Goal: Find specific page/section: Find specific page/section

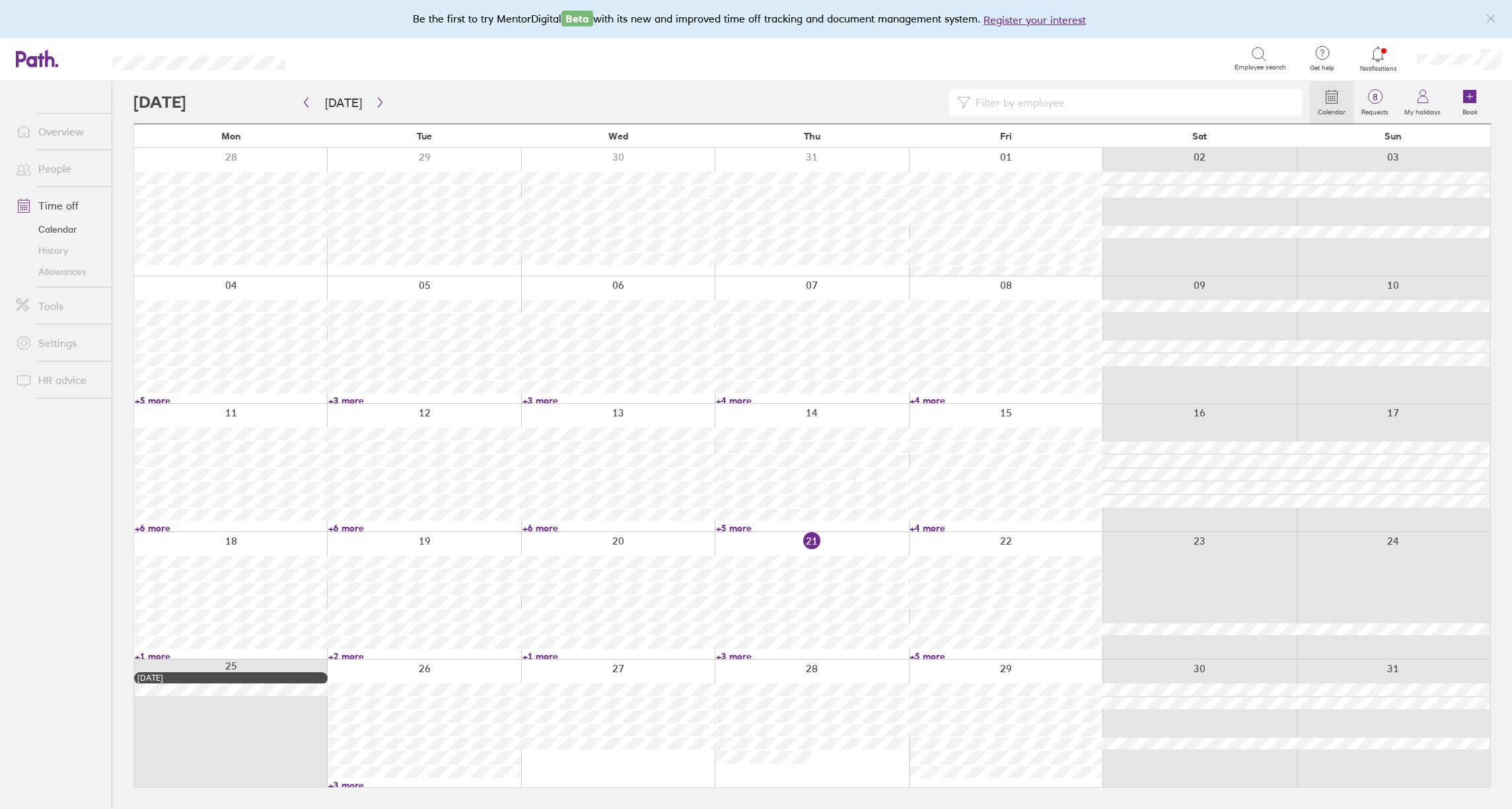
click at [939, 652] on link "+5 more" at bounding box center [1006, 656] width 193 height 12
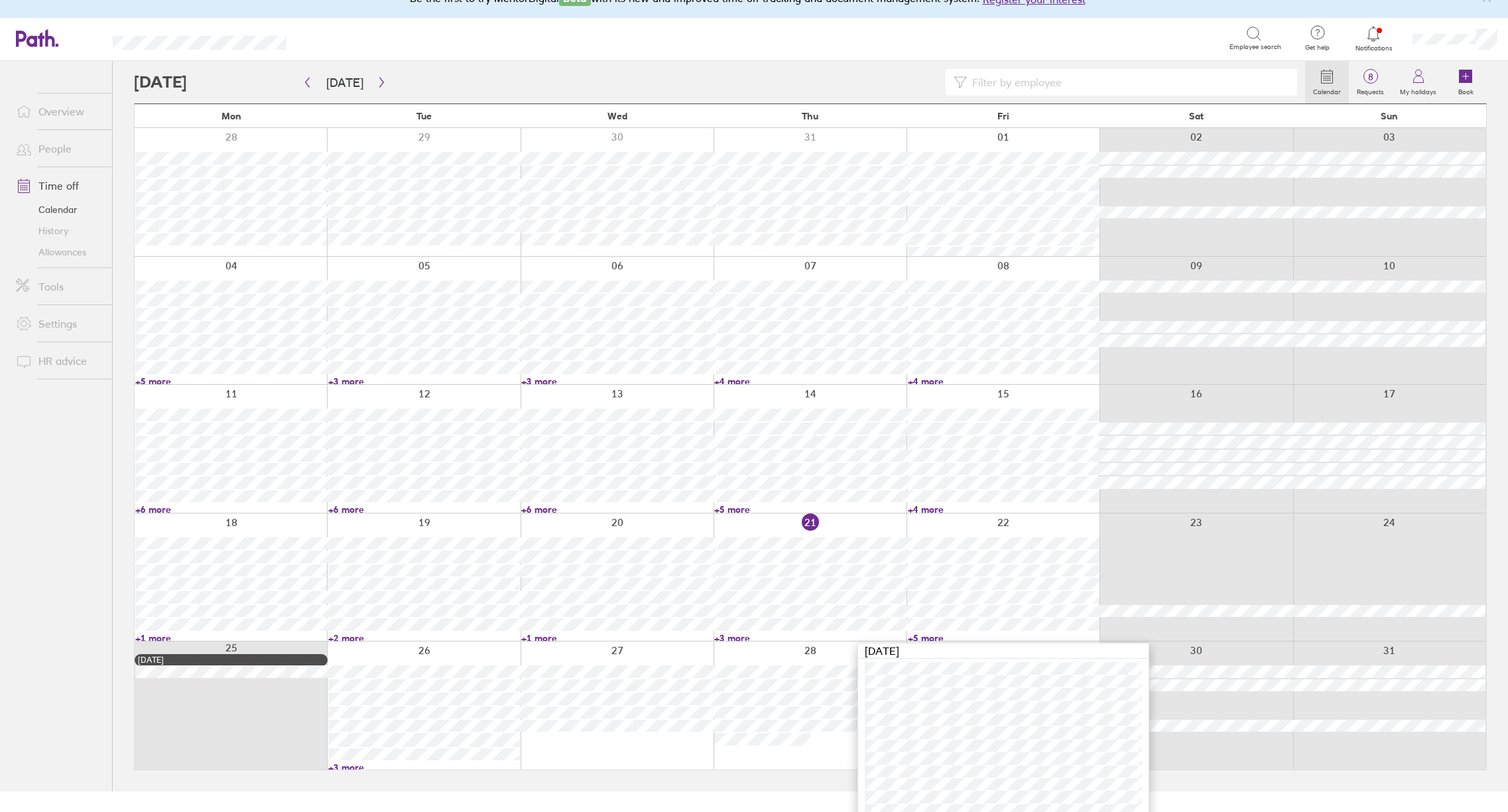
scroll to position [31, 0]
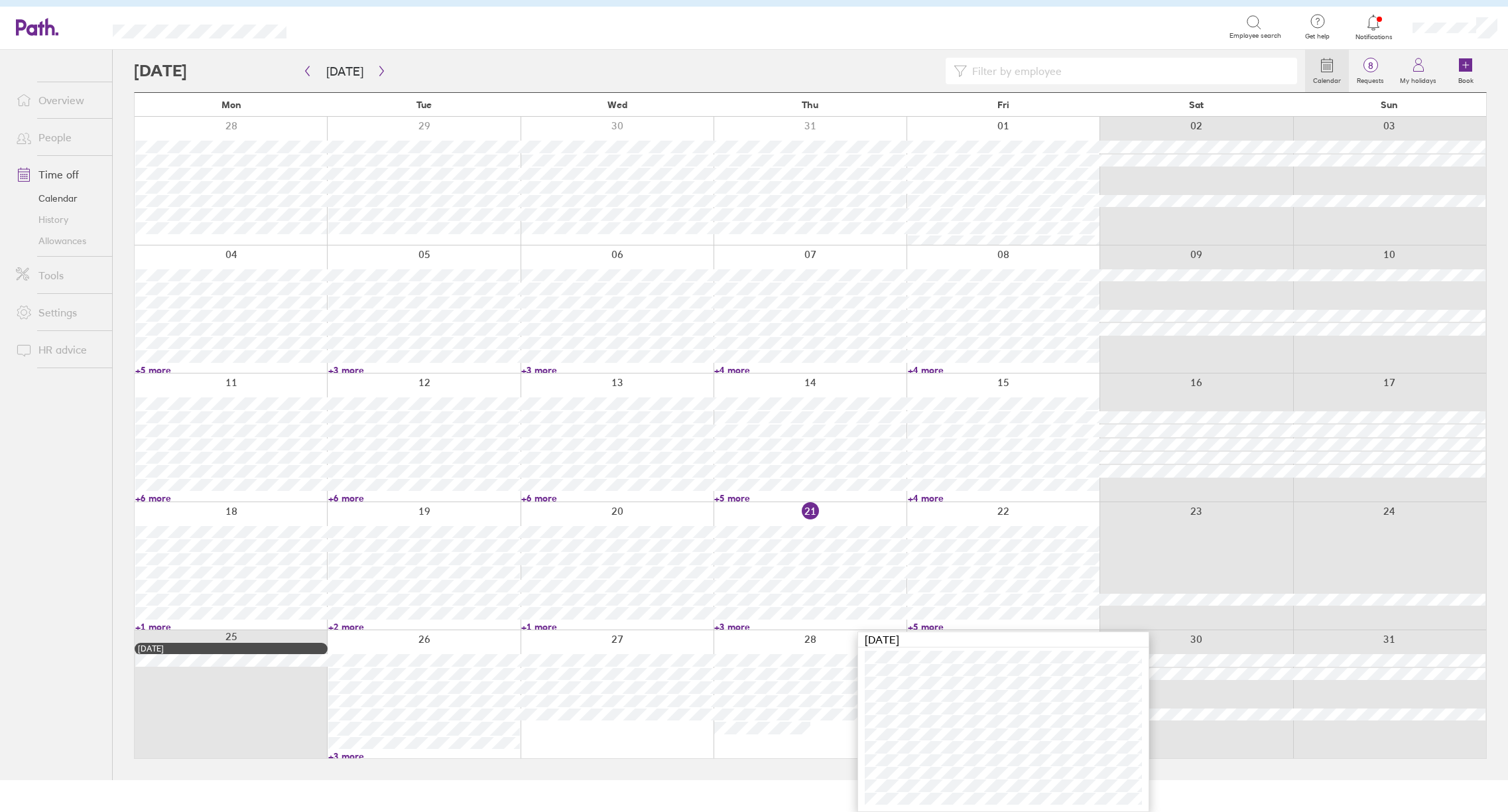
click at [736, 622] on link "+3 more" at bounding box center [809, 626] width 192 height 12
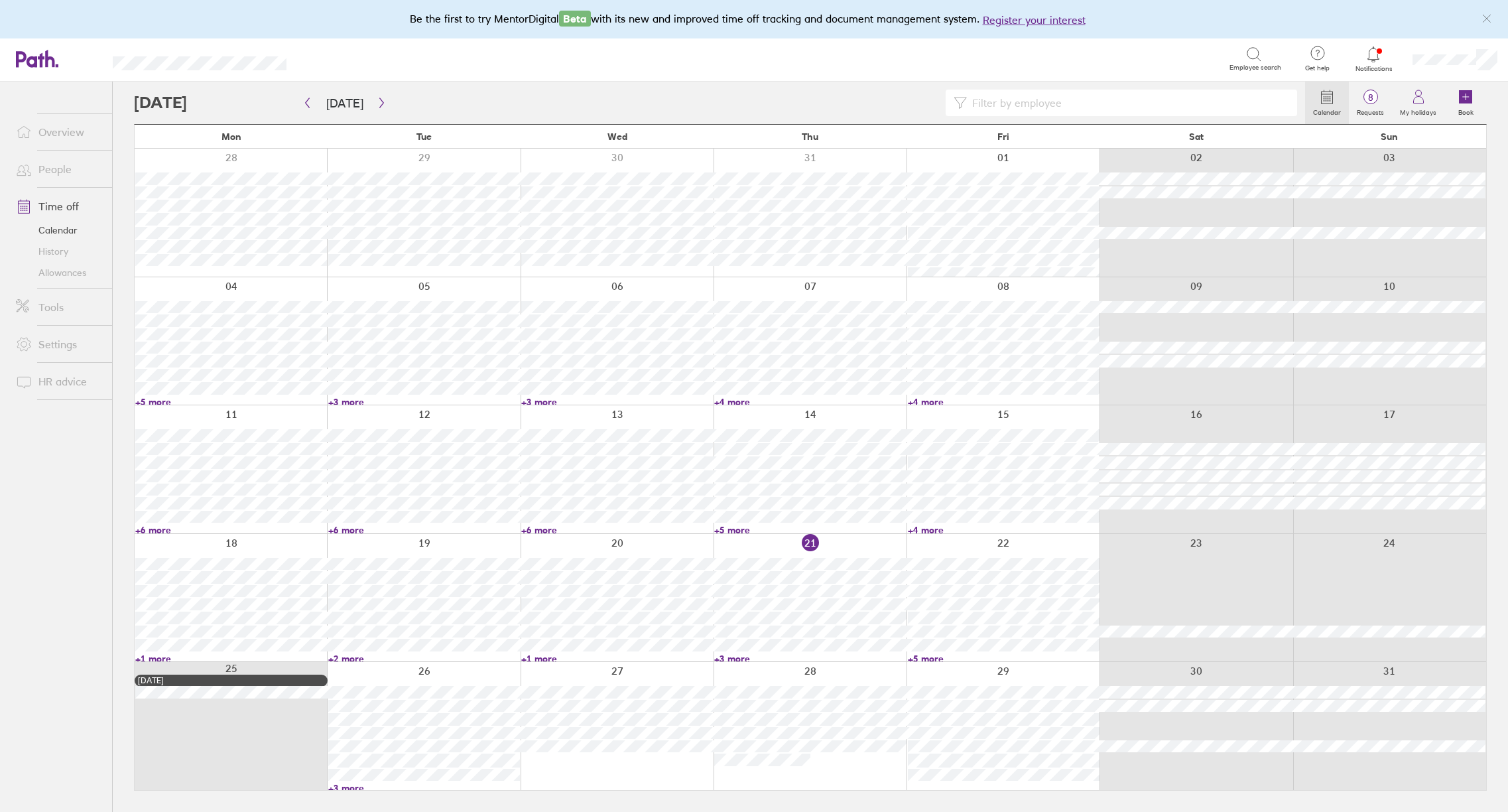
scroll to position [0, 0]
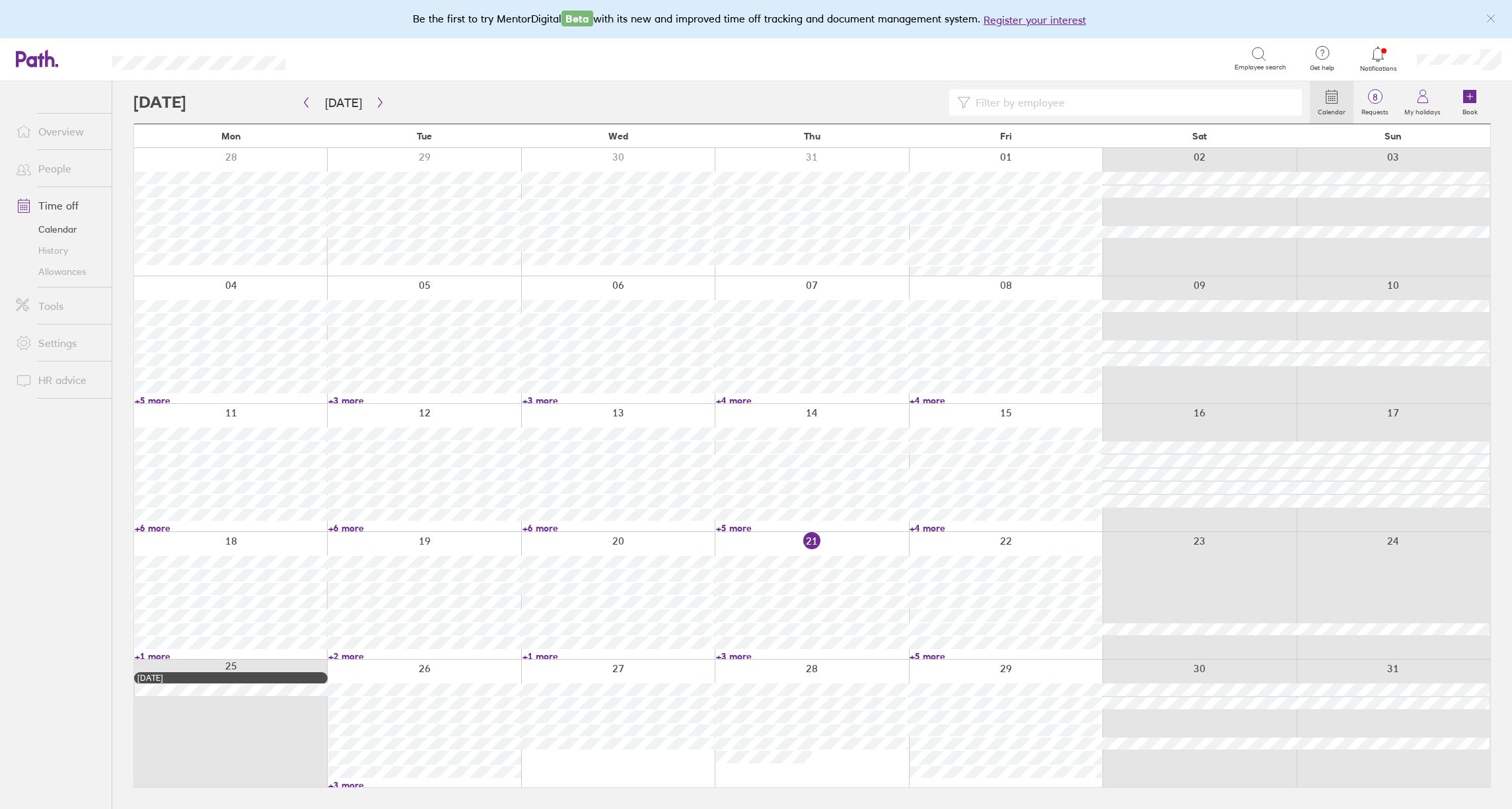
click at [743, 651] on link "+3 more" at bounding box center [812, 656] width 193 height 12
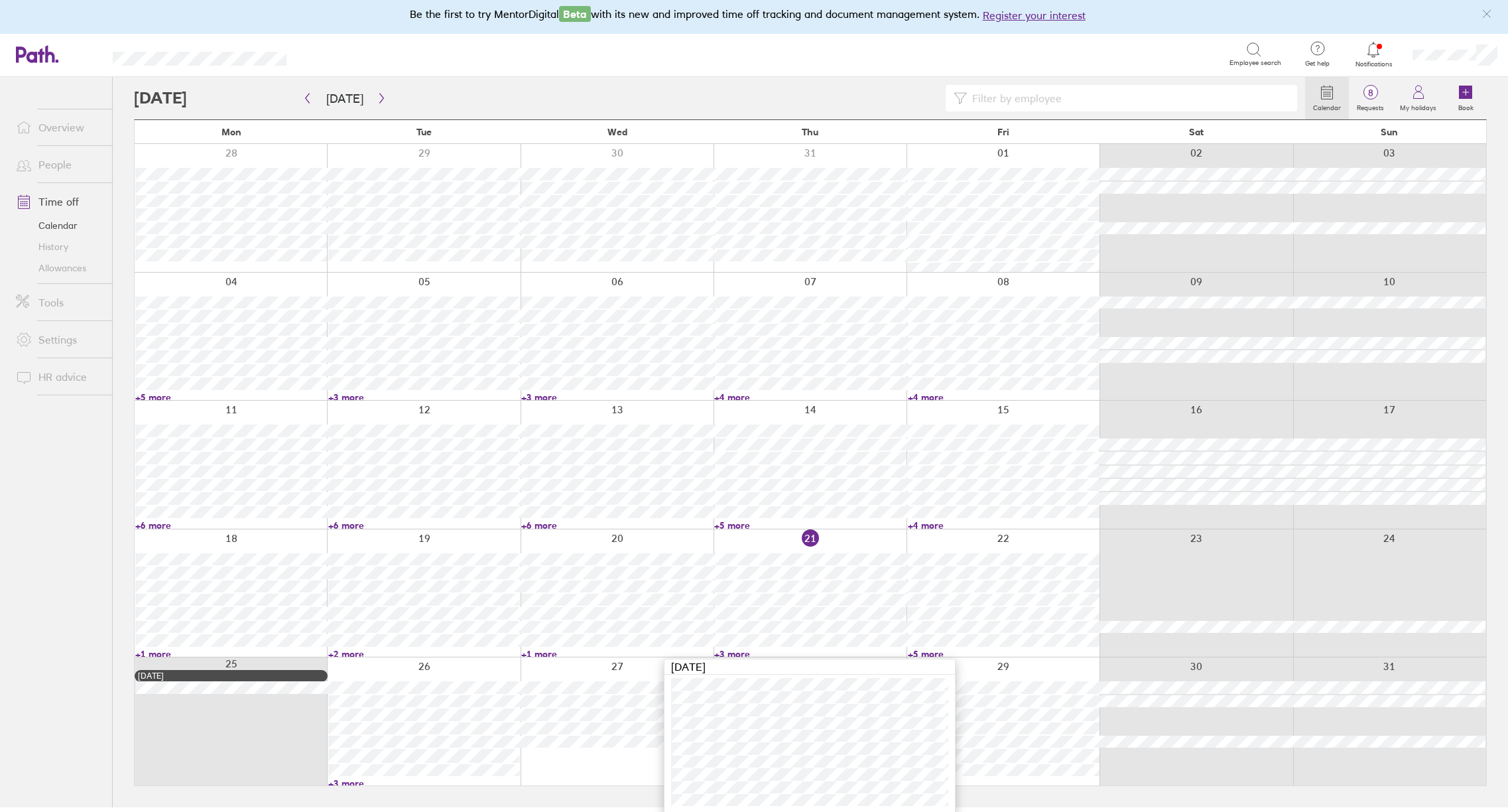
scroll to position [6, 0]
click at [937, 652] on link "+5 more" at bounding box center [1004, 652] width 192 height 12
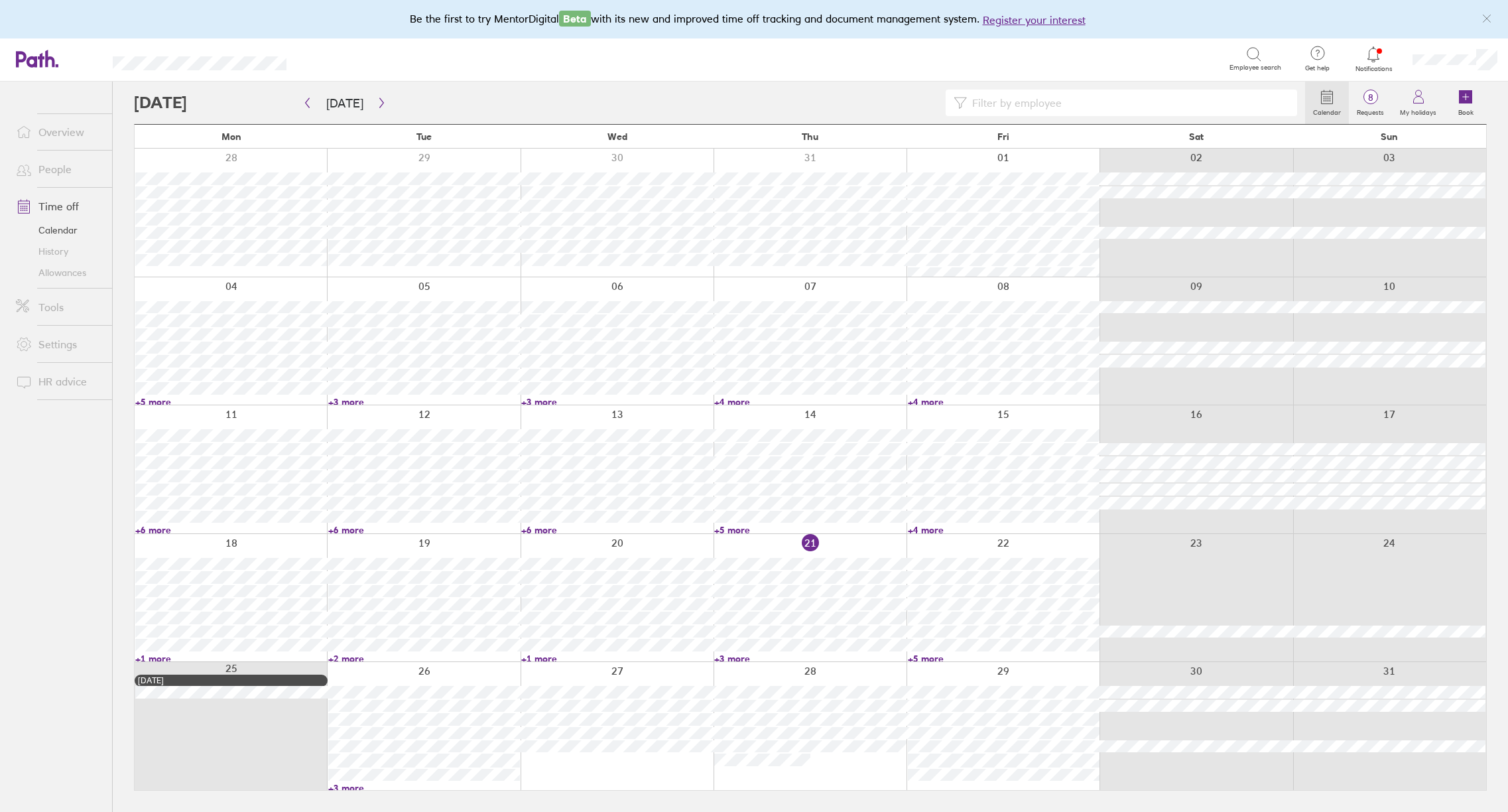
scroll to position [0, 0]
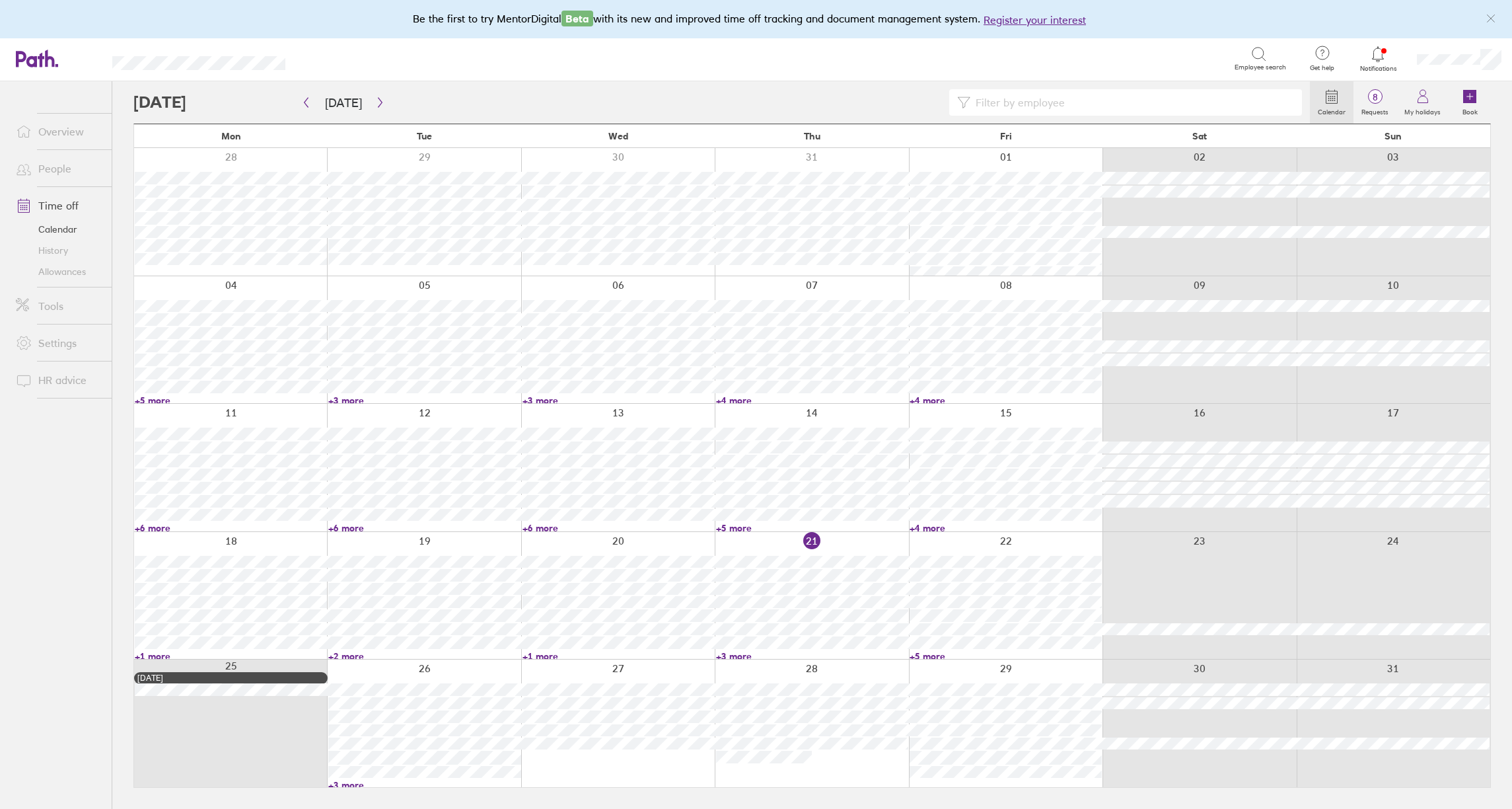
click at [938, 656] on link "+5 more" at bounding box center [1006, 656] width 193 height 12
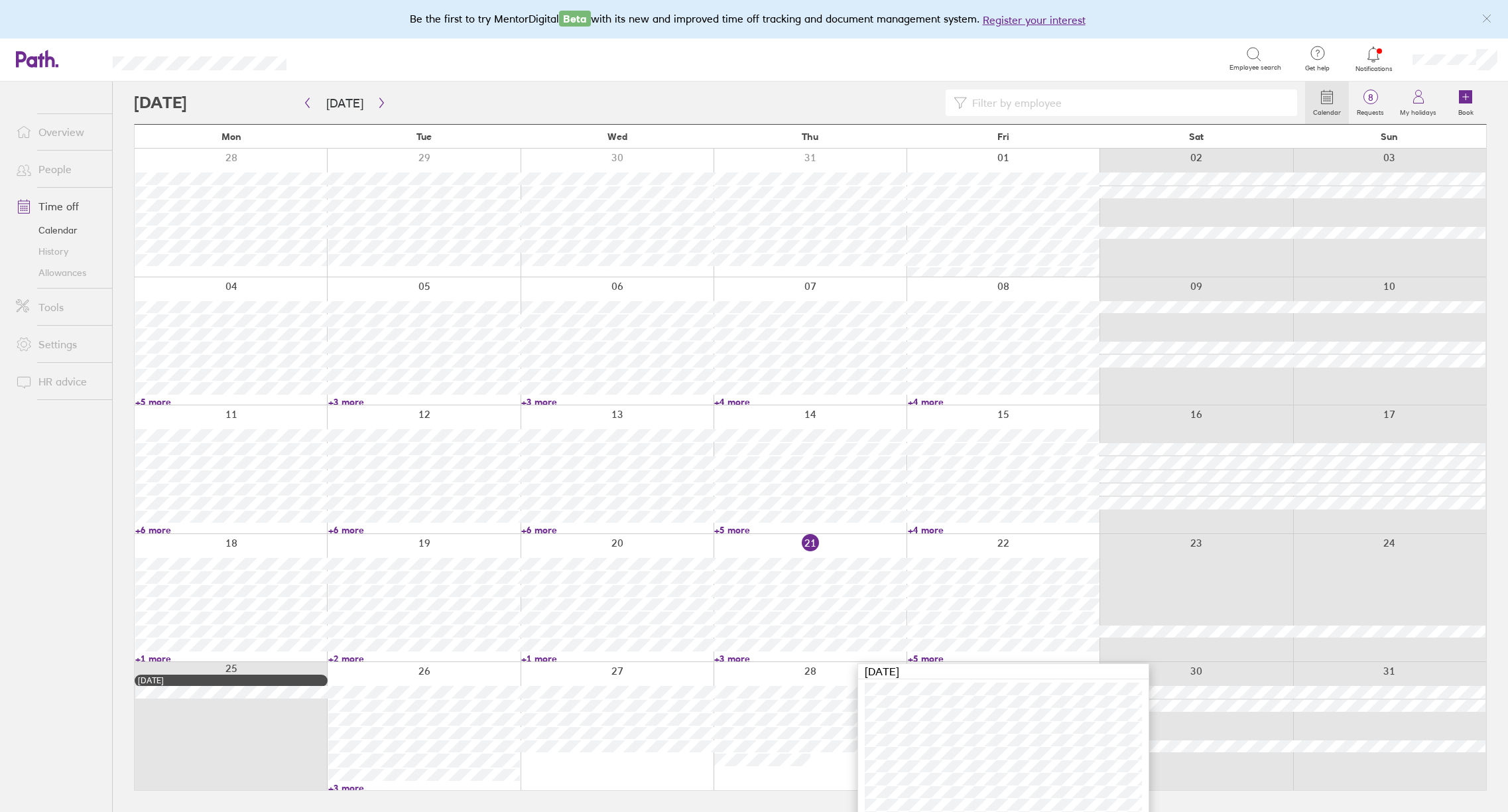
scroll to position [31, 0]
